Goal: Transaction & Acquisition: Book appointment/travel/reservation

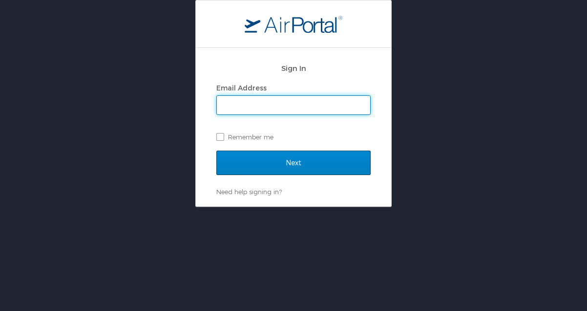
type input "jeff.weinman@usskiandsnowboard.org"
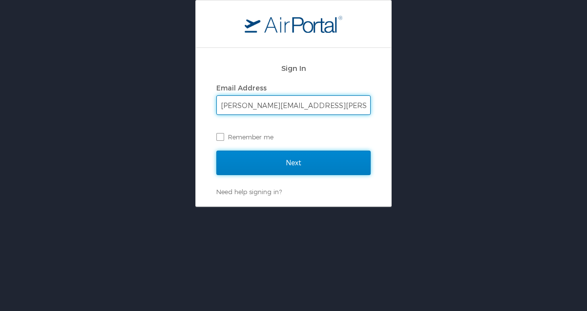
click at [258, 156] on input "Next" at bounding box center [293, 162] width 154 height 24
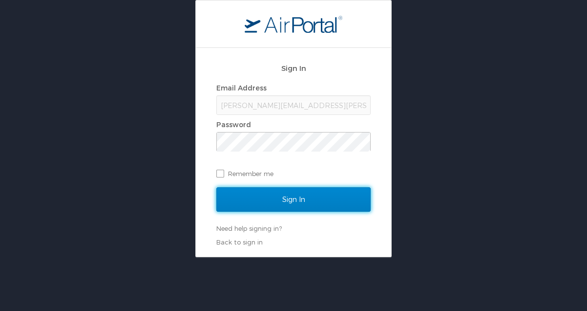
click at [288, 194] on input "Sign In" at bounding box center [293, 199] width 154 height 24
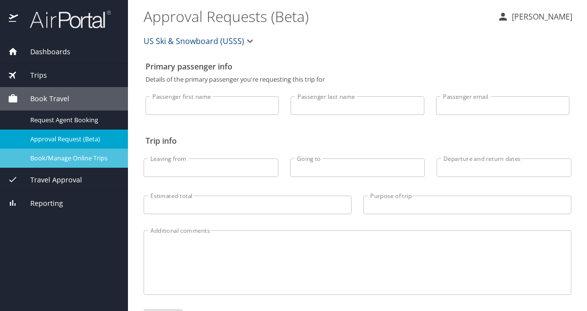
click at [54, 161] on span "Book/Manage Online Trips" at bounding box center [73, 157] width 86 height 9
